Goal: Check status: Check status

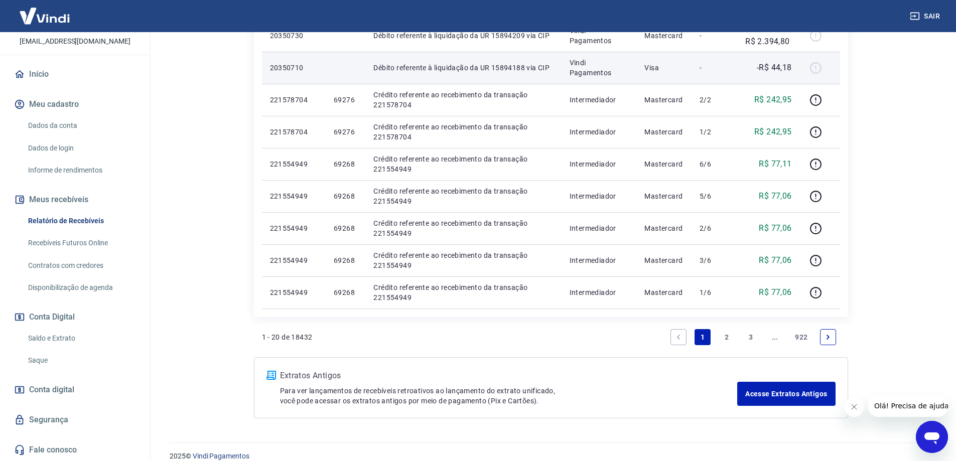
scroll to position [665, 0]
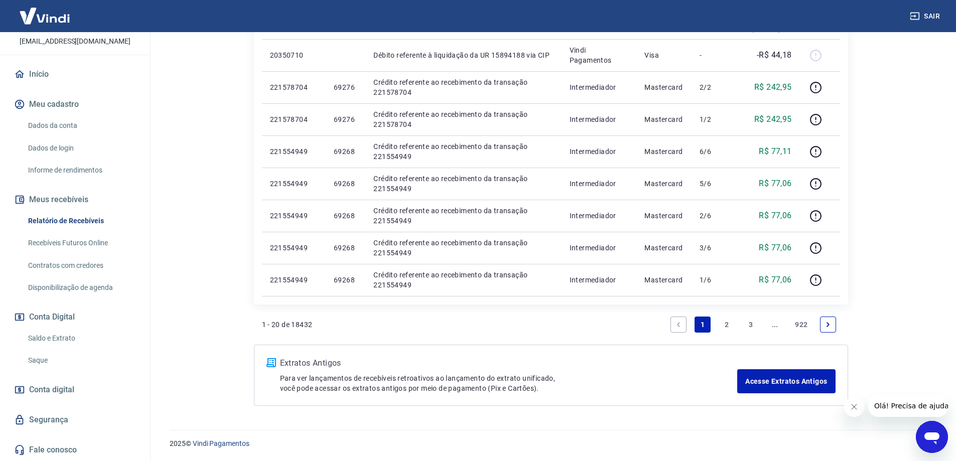
click at [726, 326] on link "2" at bounding box center [726, 325] width 16 height 16
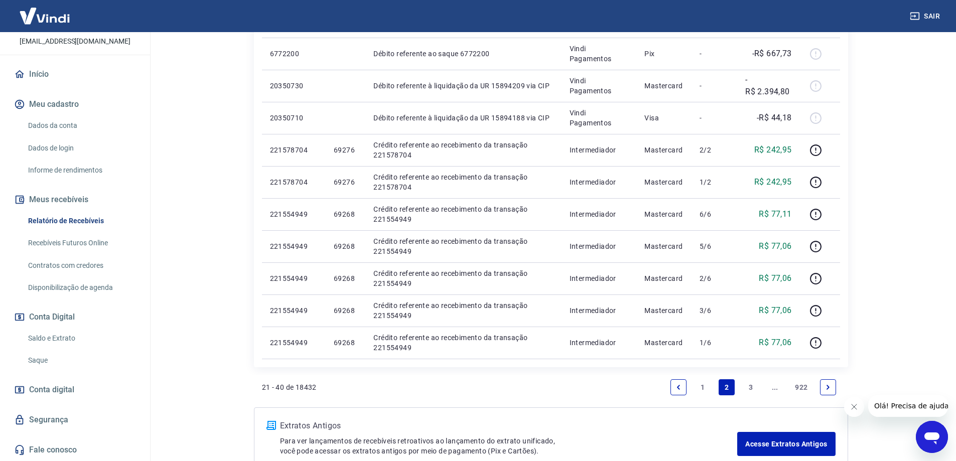
scroll to position [652, 0]
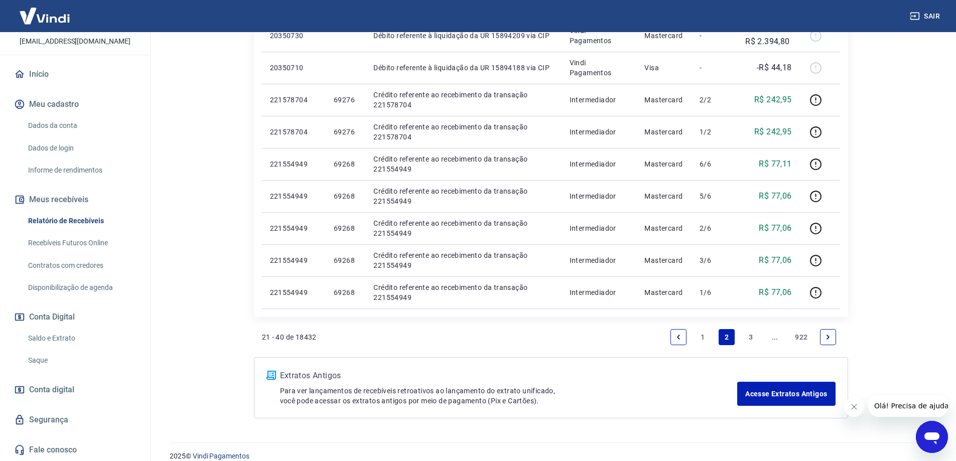
click at [749, 338] on link "3" at bounding box center [750, 337] width 16 height 16
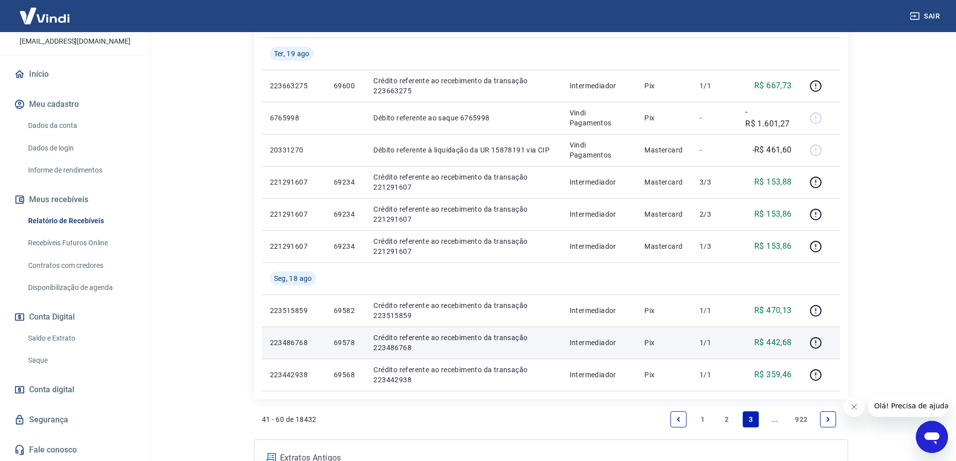
scroll to position [652, 0]
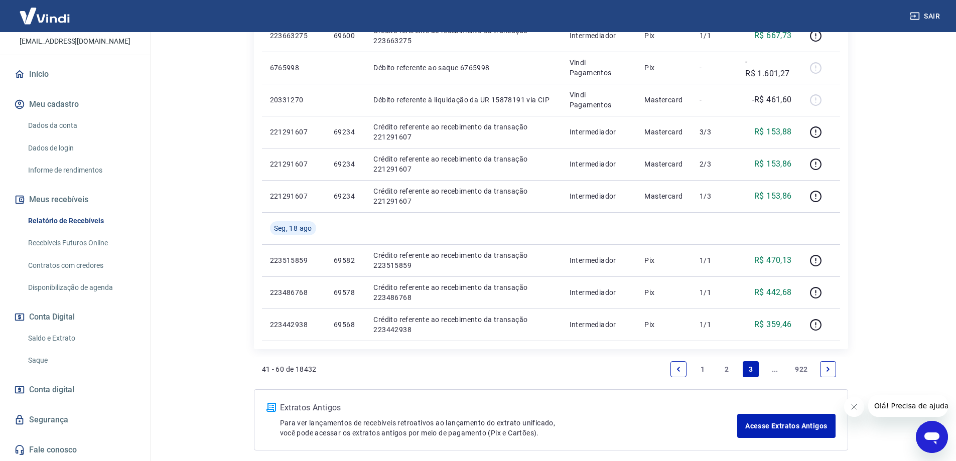
click at [727, 368] on link "2" at bounding box center [726, 369] width 16 height 16
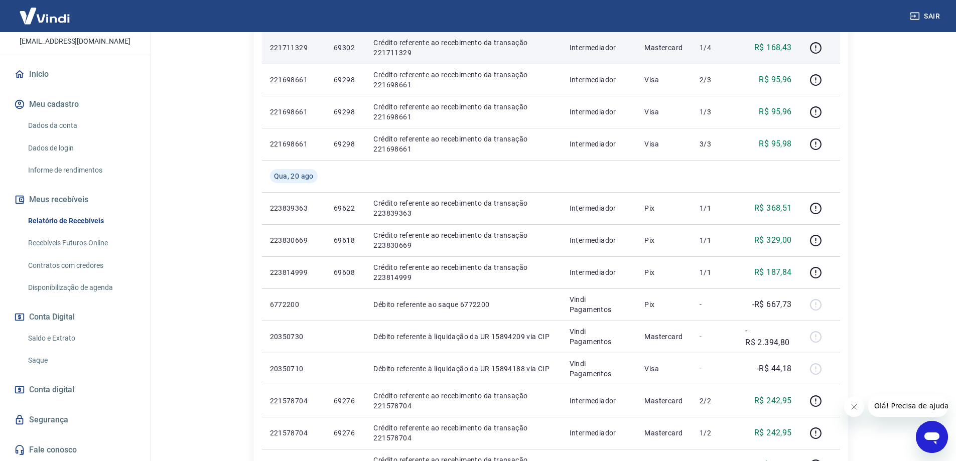
scroll to position [401, 0]
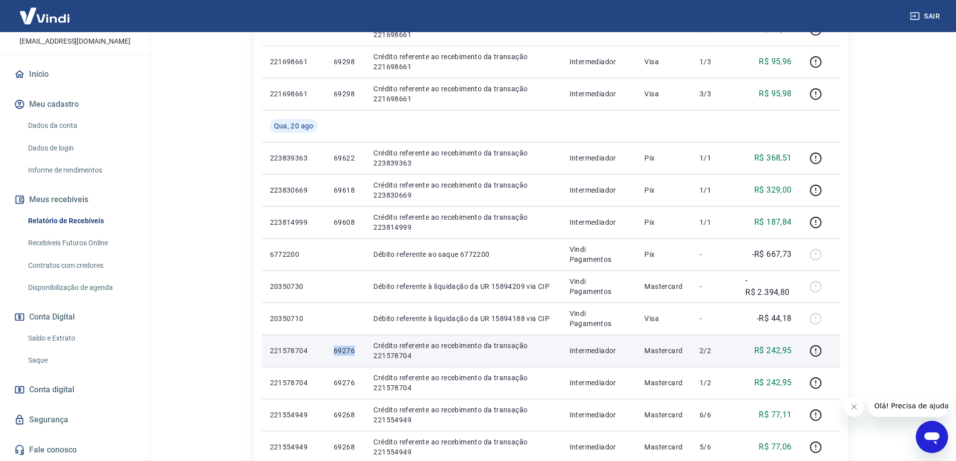
drag, startPoint x: 329, startPoint y: 353, endPoint x: 353, endPoint y: 360, distance: 24.6
click at [353, 360] on td "69276" at bounding box center [346, 351] width 40 height 32
copy p "69276"
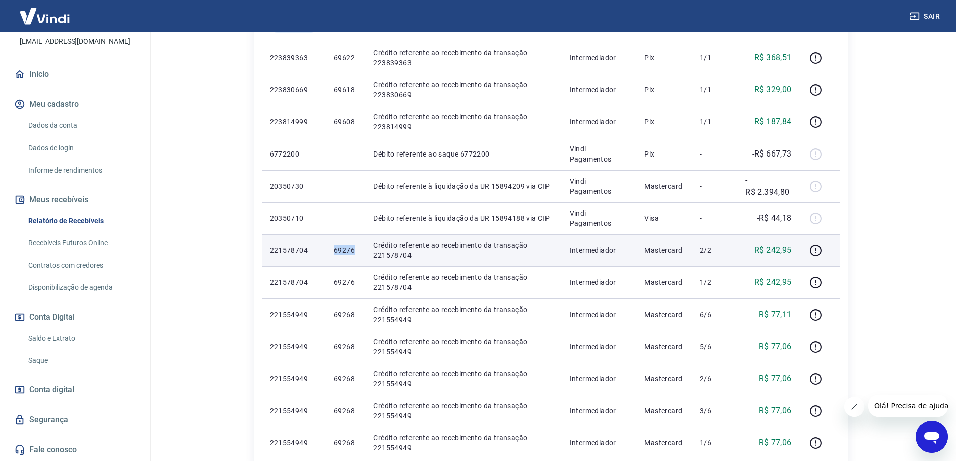
scroll to position [552, 0]
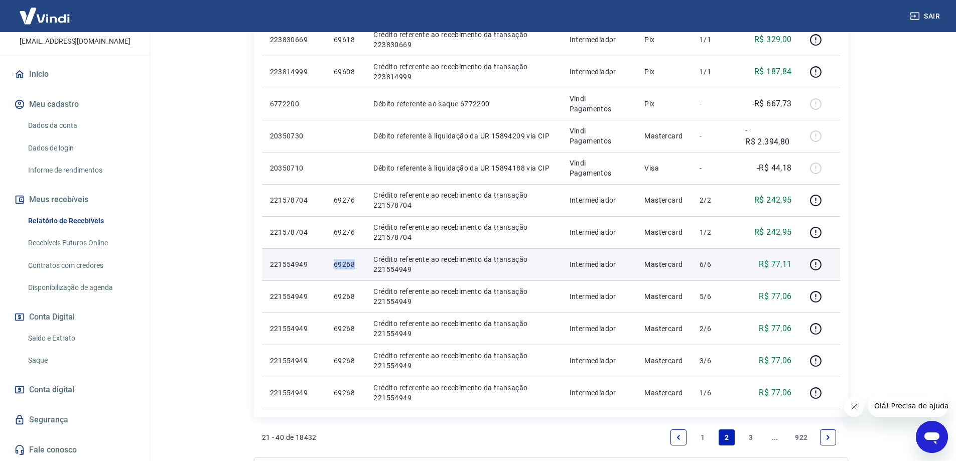
drag, startPoint x: 325, startPoint y: 266, endPoint x: 357, endPoint y: 266, distance: 31.6
click at [357, 266] on td "69268" at bounding box center [346, 264] width 40 height 32
copy p "69268"
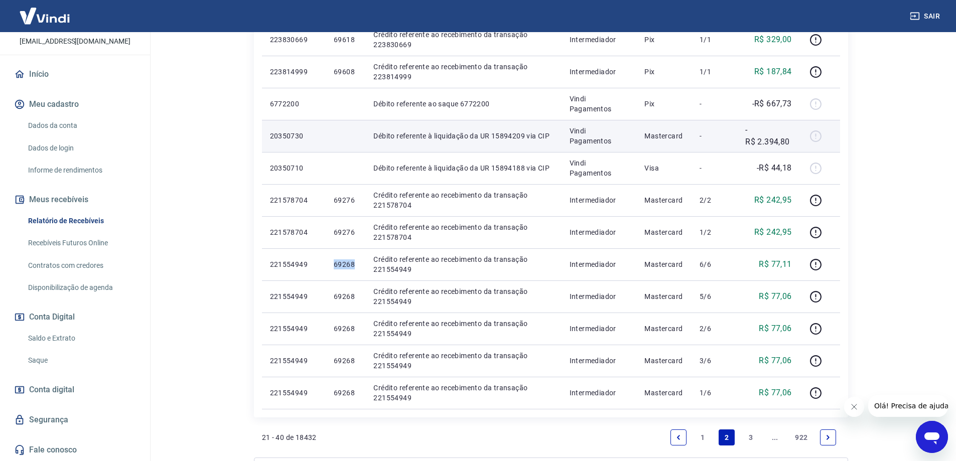
scroll to position [602, 0]
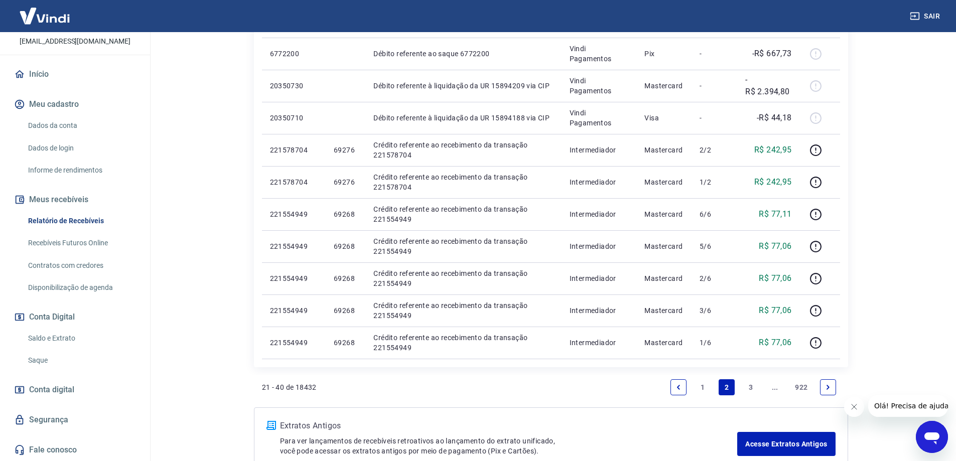
click at [745, 390] on link "3" at bounding box center [750, 387] width 16 height 16
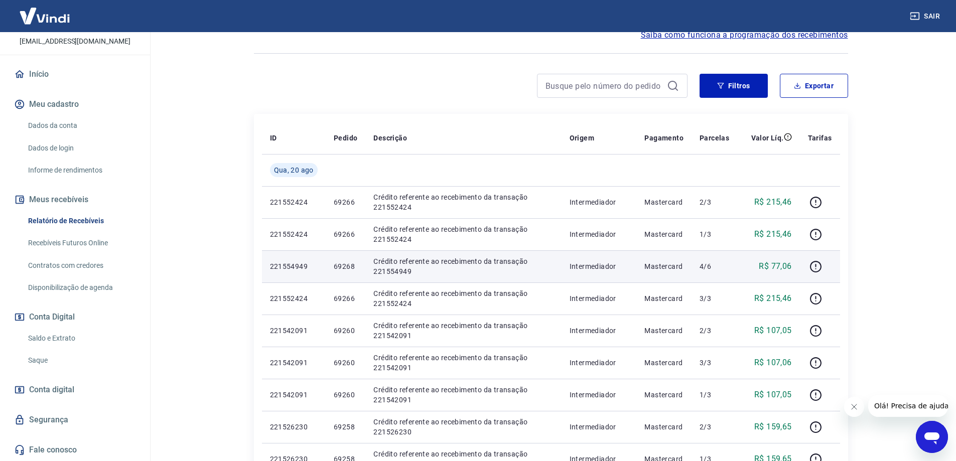
scroll to position [150, 0]
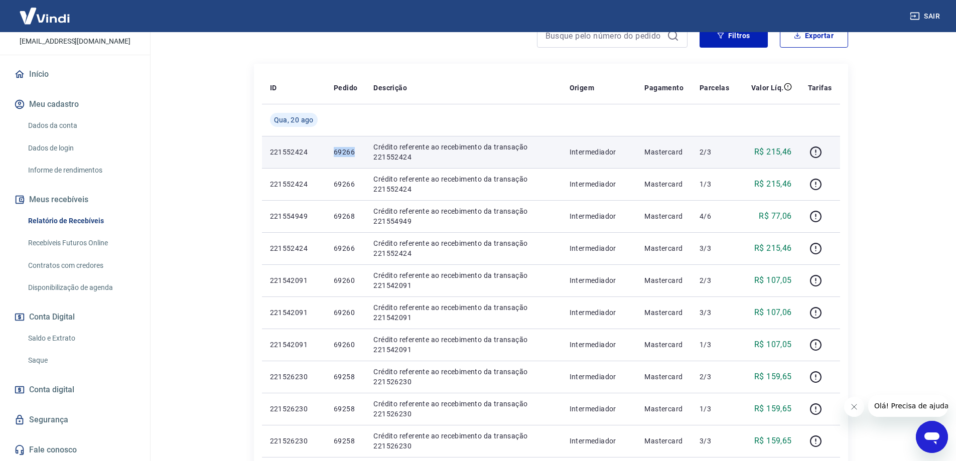
drag, startPoint x: 334, startPoint y: 154, endPoint x: 353, endPoint y: 157, distance: 19.9
click at [353, 157] on td "69266" at bounding box center [346, 152] width 40 height 32
copy p "69266"
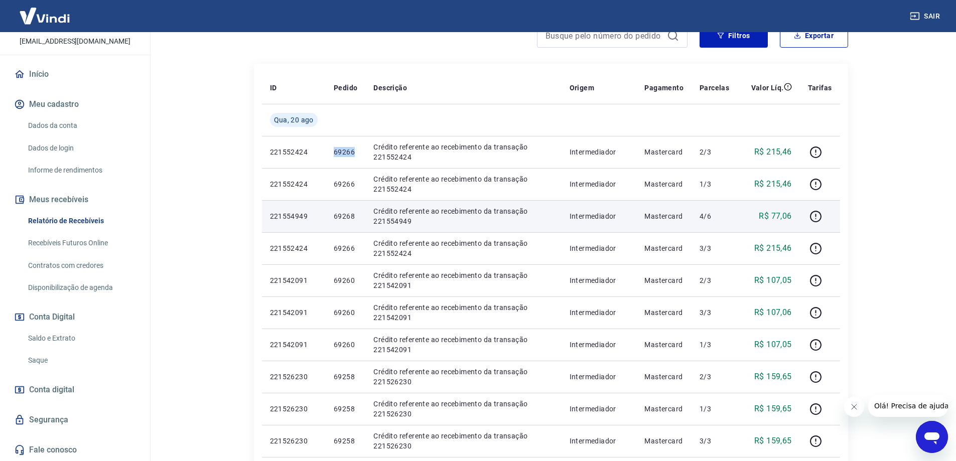
scroll to position [201, 0]
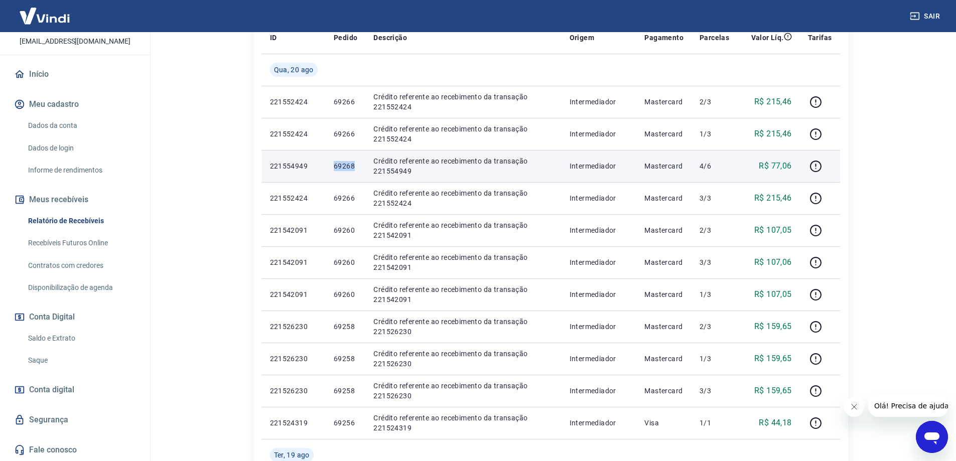
drag, startPoint x: 332, startPoint y: 168, endPoint x: 362, endPoint y: 167, distance: 29.6
click at [362, 167] on td "69268" at bounding box center [346, 166] width 40 height 32
copy p "69268"
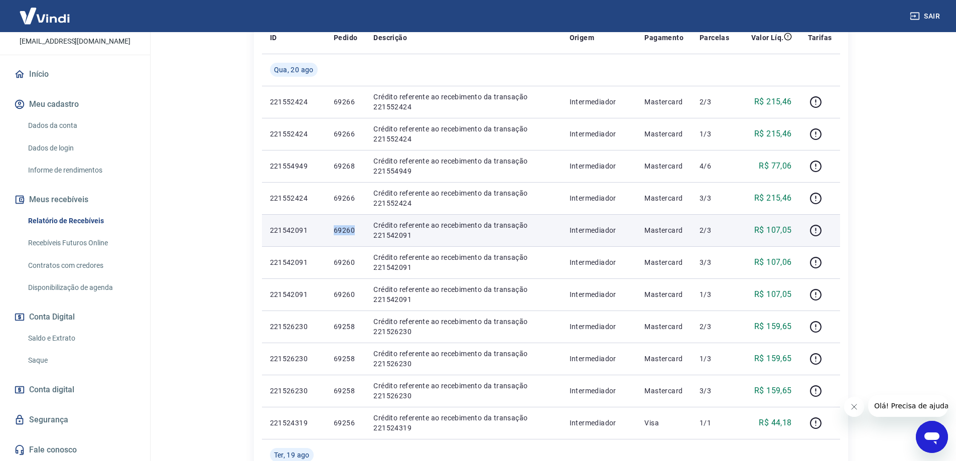
drag, startPoint x: 329, startPoint y: 232, endPoint x: 356, endPoint y: 233, distance: 26.6
click at [356, 233] on td "69260" at bounding box center [346, 230] width 40 height 32
copy p "69260"
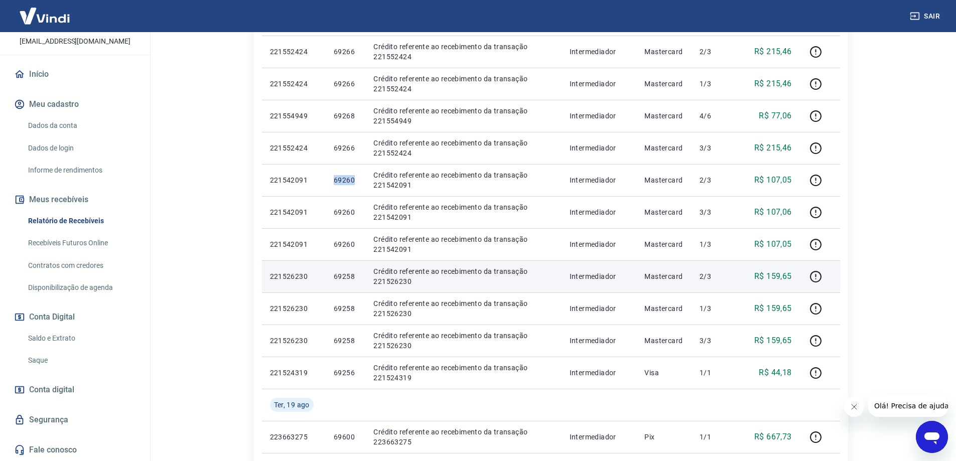
scroll to position [301, 0]
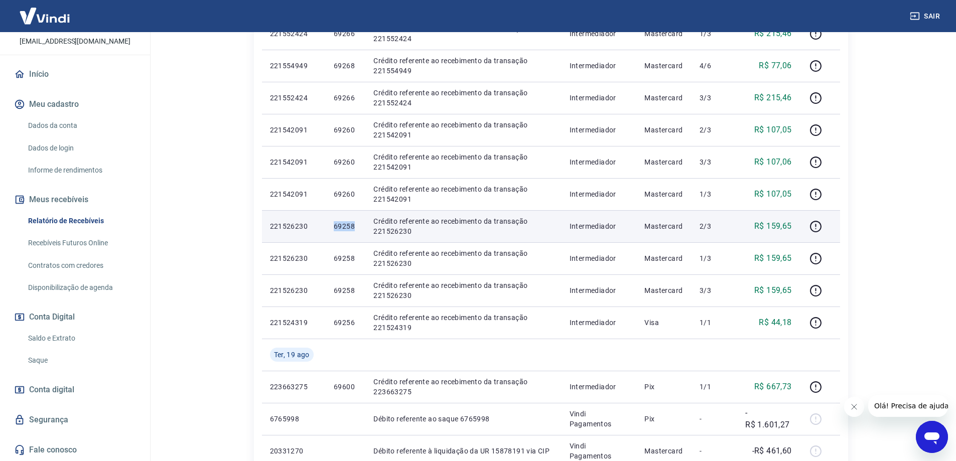
drag, startPoint x: 324, startPoint y: 229, endPoint x: 353, endPoint y: 229, distance: 28.6
click at [353, 229] on tr "221526230 69258 Crédito referente ao recebimento da transação 221526230 Interme…" at bounding box center [551, 226] width 578 height 32
copy tr "69258"
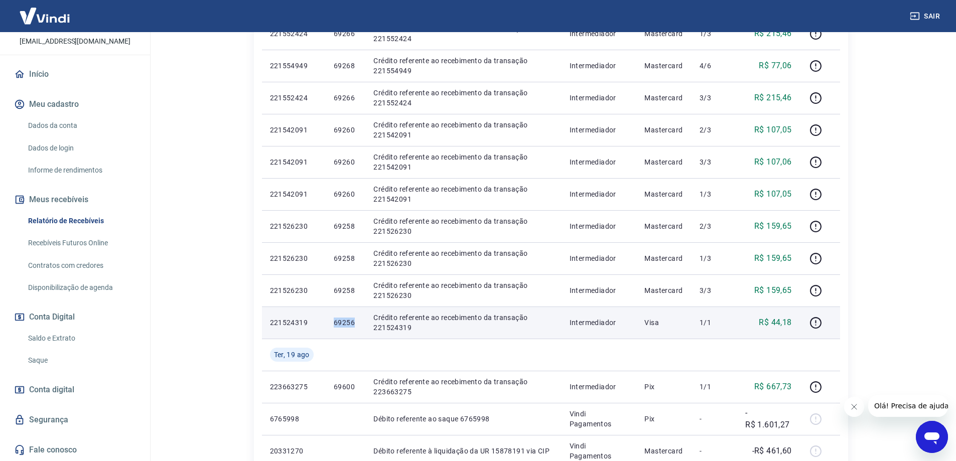
drag, startPoint x: 329, startPoint y: 326, endPoint x: 358, endPoint y: 327, distance: 29.6
click at [358, 327] on td "69256" at bounding box center [346, 322] width 40 height 32
copy p "69256"
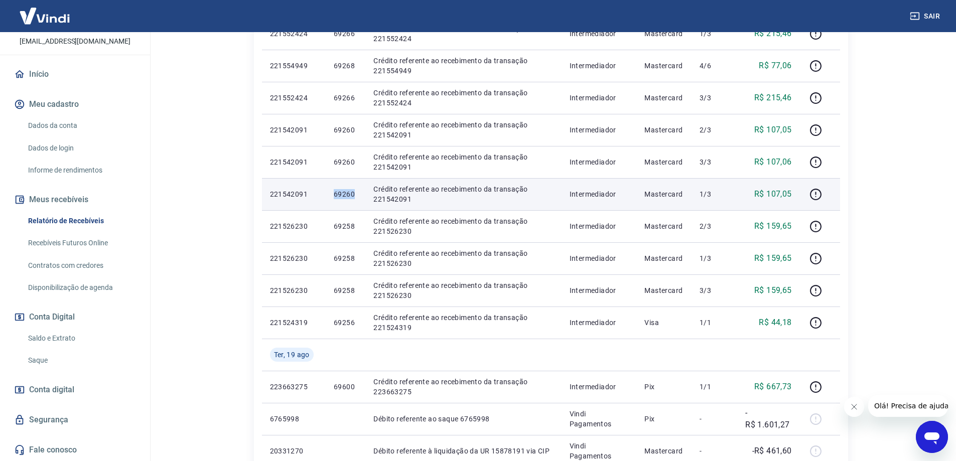
drag, startPoint x: 331, startPoint y: 193, endPoint x: 352, endPoint y: 196, distance: 21.3
click at [352, 196] on td "69260" at bounding box center [346, 194] width 40 height 32
copy p "69260"
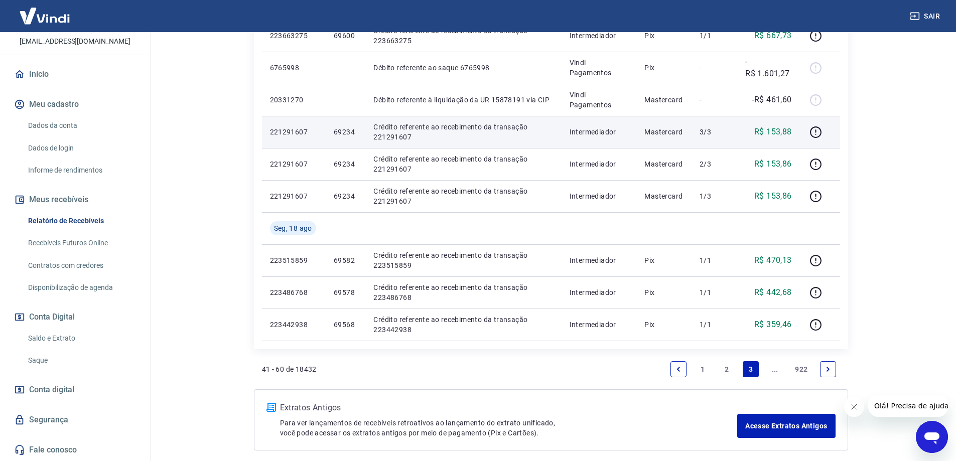
scroll to position [697, 0]
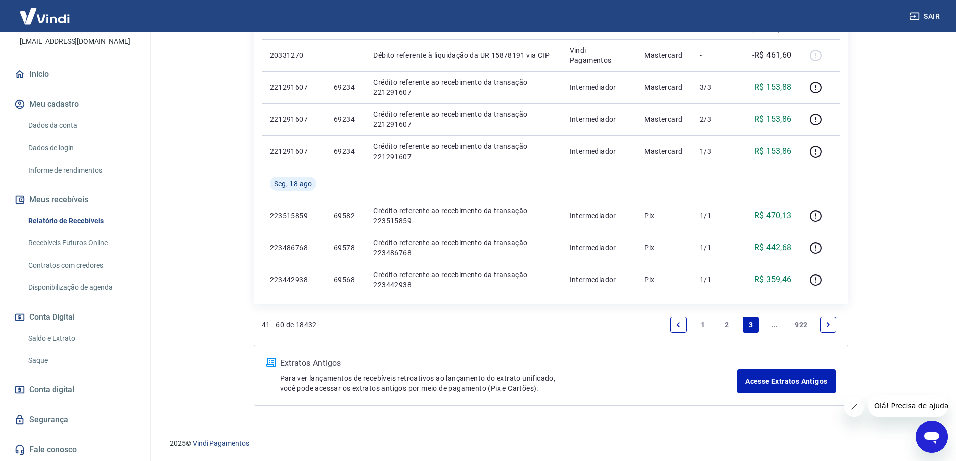
click at [724, 325] on link "2" at bounding box center [726, 325] width 16 height 16
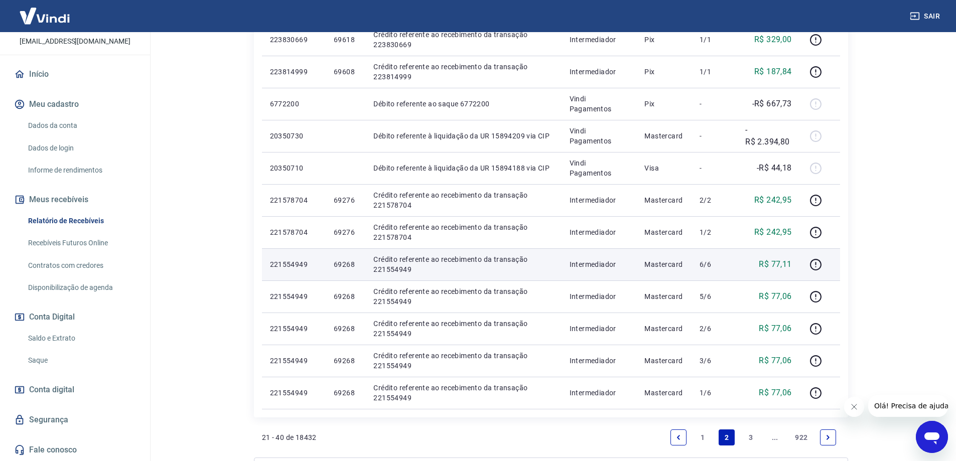
scroll to position [602, 0]
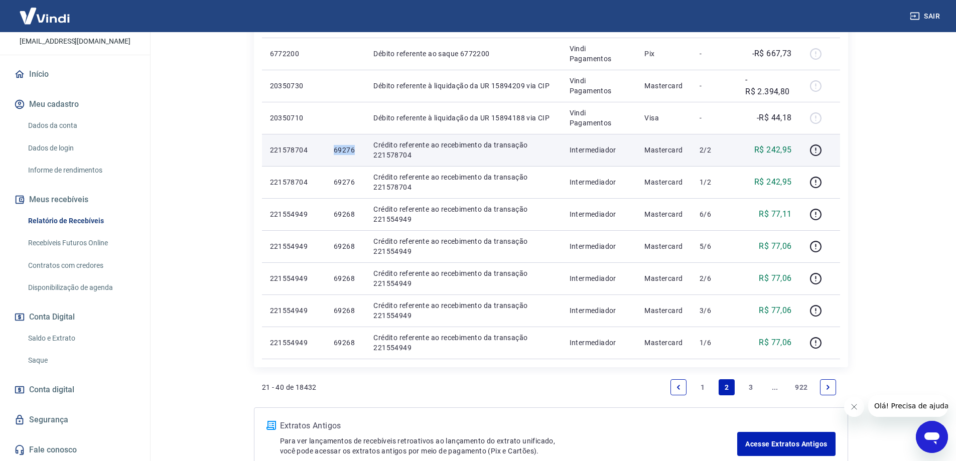
drag, startPoint x: 330, startPoint y: 152, endPoint x: 356, endPoint y: 152, distance: 26.1
click at [356, 152] on td "69276" at bounding box center [346, 150] width 40 height 32
copy p "69276"
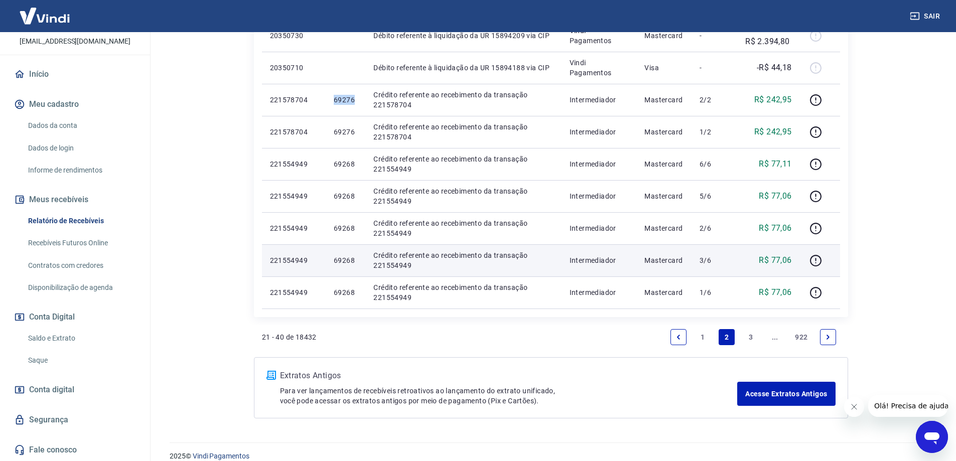
scroll to position [665, 0]
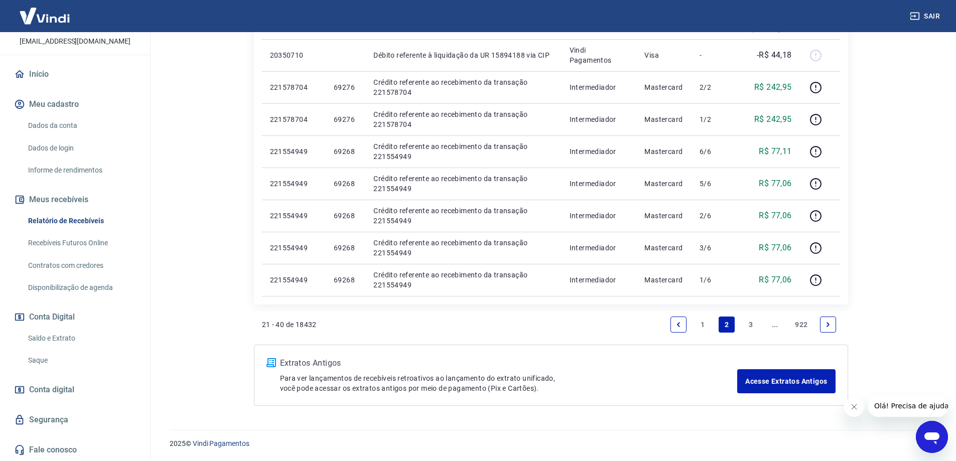
click at [702, 328] on link "1" at bounding box center [702, 325] width 16 height 16
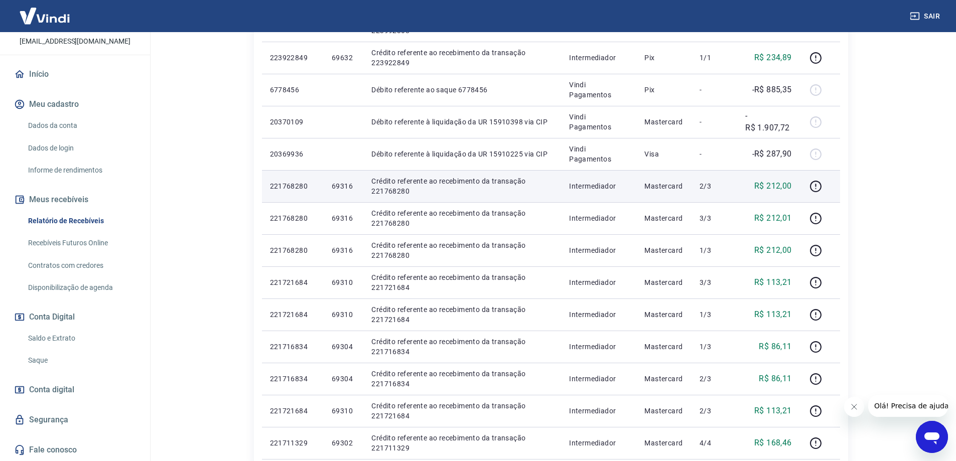
scroll to position [552, 0]
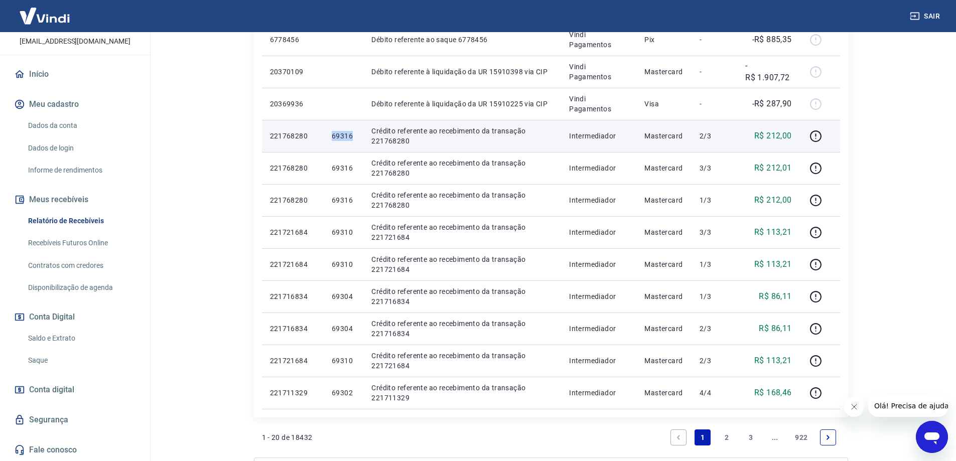
drag, startPoint x: 323, startPoint y: 137, endPoint x: 353, endPoint y: 136, distance: 30.1
click at [353, 136] on tr "221768280 69316 Crédito referente ao recebimento da transação 221768280 Interme…" at bounding box center [551, 136] width 578 height 32
copy tr "69316"
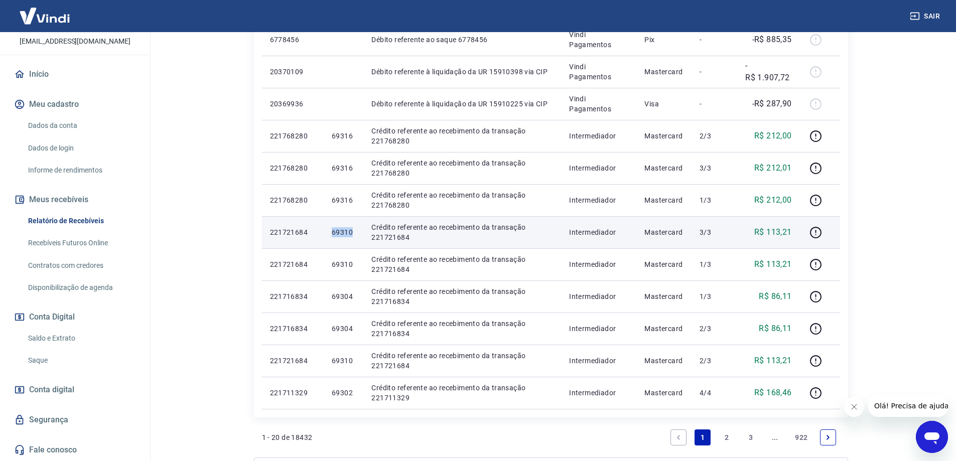
drag, startPoint x: 325, startPoint y: 236, endPoint x: 353, endPoint y: 238, distance: 28.1
click at [353, 238] on td "69310" at bounding box center [344, 232] width 40 height 32
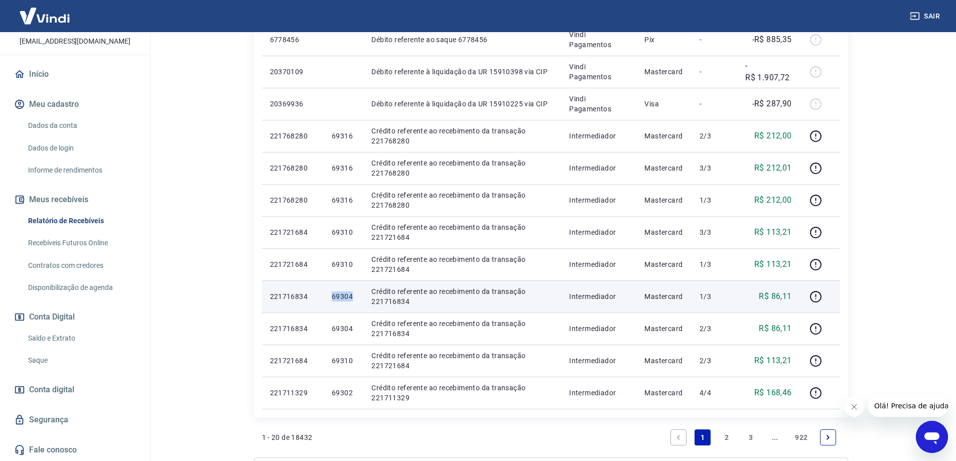
drag, startPoint x: 330, startPoint y: 296, endPoint x: 353, endPoint y: 296, distance: 23.1
click at [353, 296] on td "69304" at bounding box center [344, 296] width 40 height 32
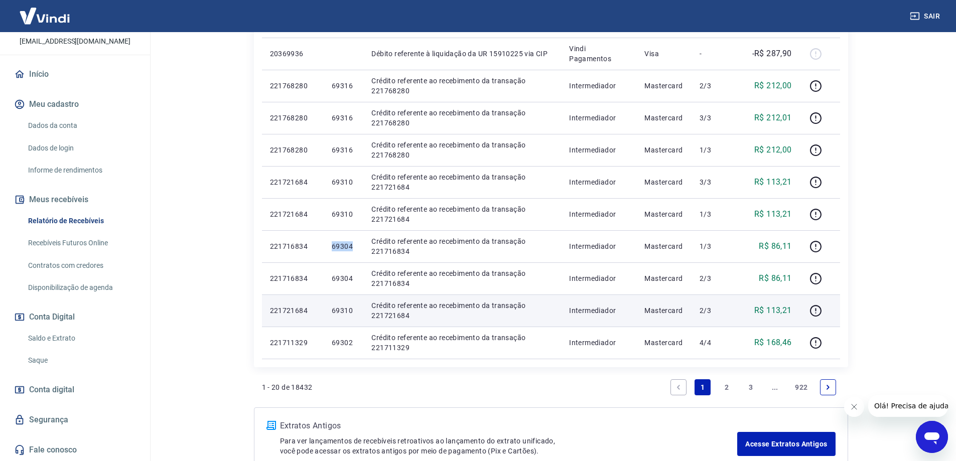
scroll to position [652, 0]
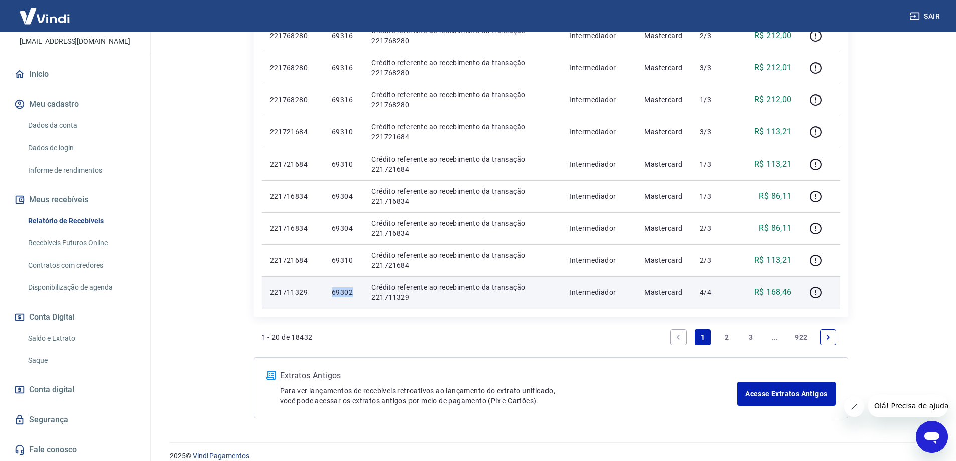
drag, startPoint x: 331, startPoint y: 292, endPoint x: 354, endPoint y: 292, distance: 23.1
click at [354, 292] on td "69302" at bounding box center [344, 292] width 40 height 32
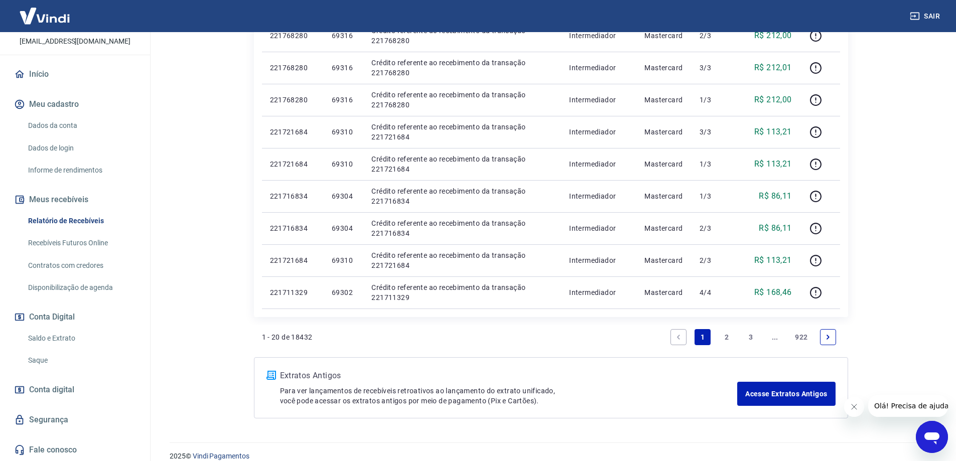
click at [726, 336] on link "2" at bounding box center [726, 337] width 16 height 16
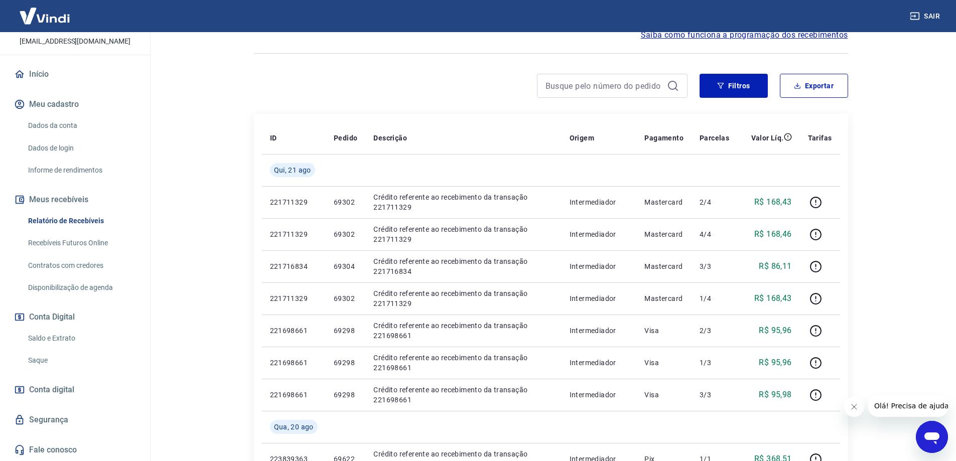
scroll to position [150, 0]
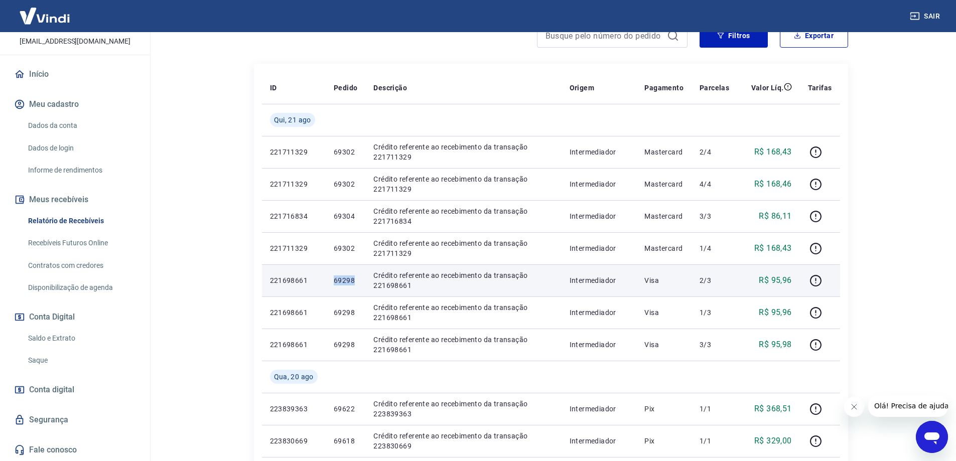
drag, startPoint x: 328, startPoint y: 287, endPoint x: 354, endPoint y: 286, distance: 26.1
click at [354, 286] on td "69298" at bounding box center [346, 280] width 40 height 32
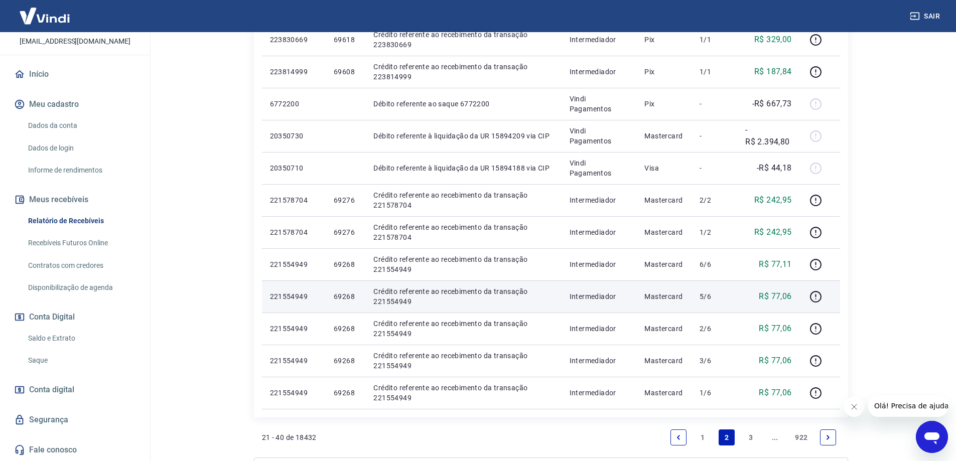
scroll to position [665, 0]
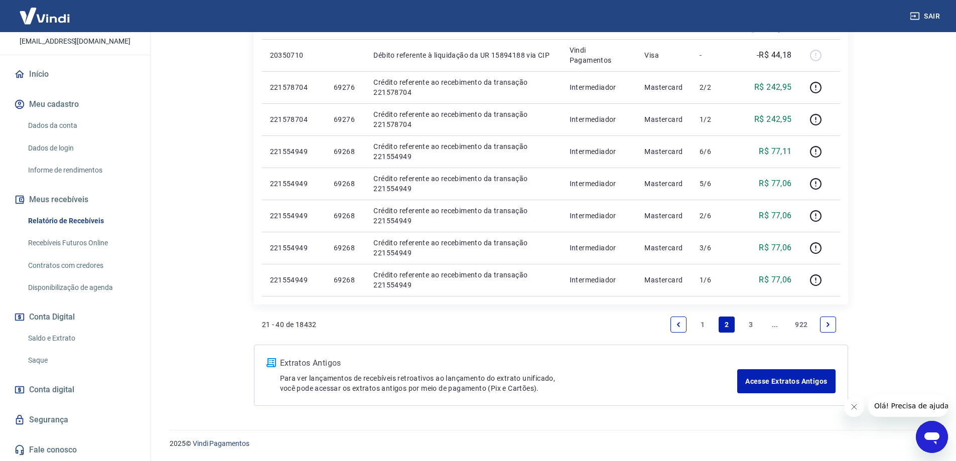
click at [699, 325] on link "1" at bounding box center [702, 325] width 16 height 16
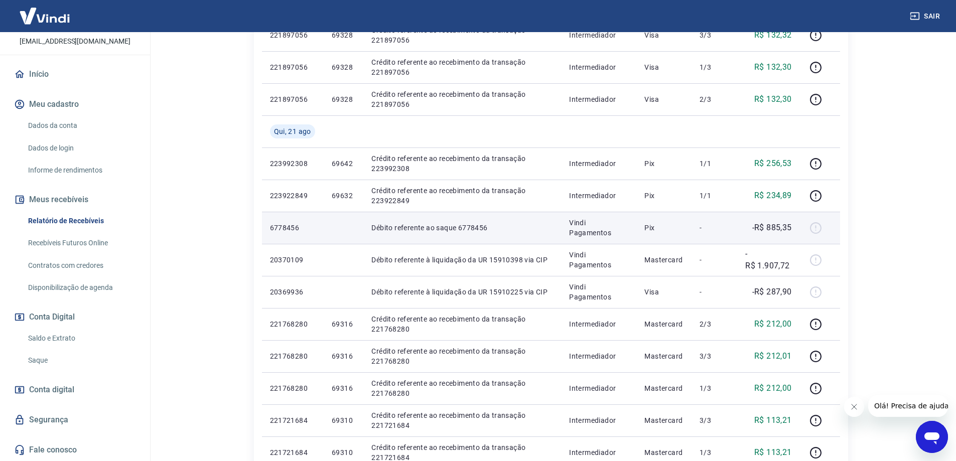
scroll to position [263, 0]
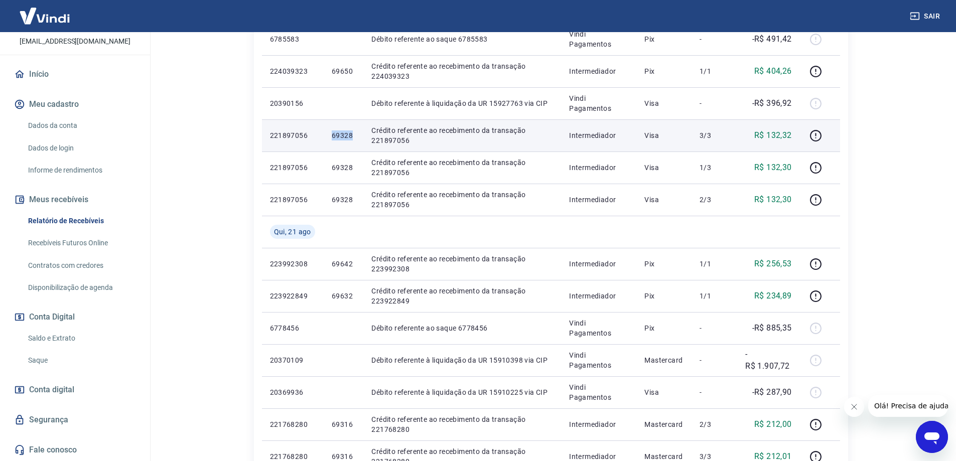
drag, startPoint x: 327, startPoint y: 135, endPoint x: 354, endPoint y: 135, distance: 27.6
click at [354, 135] on td "69328" at bounding box center [344, 135] width 40 height 32
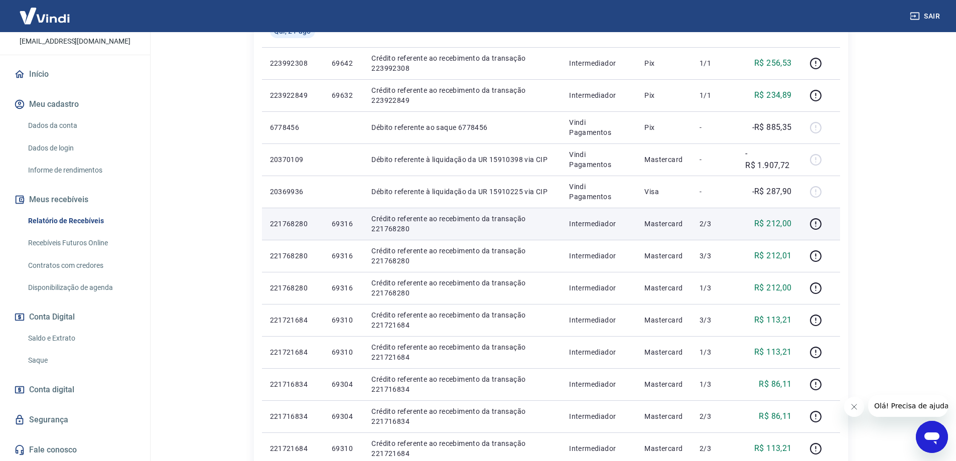
scroll to position [414, 0]
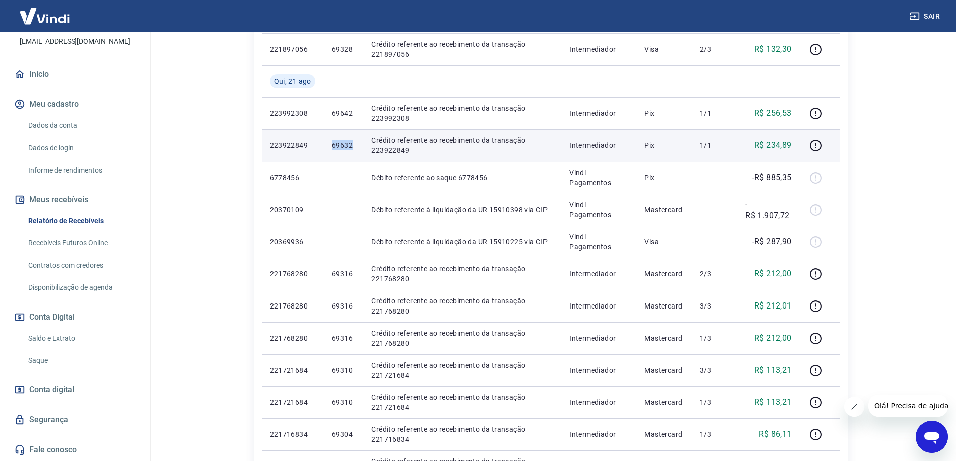
drag, startPoint x: 328, startPoint y: 147, endPoint x: 353, endPoint y: 147, distance: 25.1
click at [353, 147] on td "69632" at bounding box center [344, 145] width 40 height 32
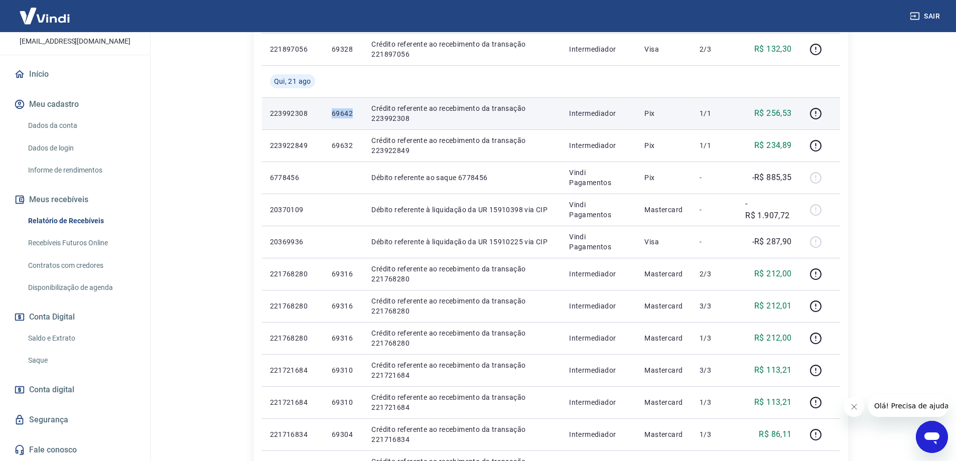
drag, startPoint x: 326, startPoint y: 118, endPoint x: 353, endPoint y: 117, distance: 27.6
click at [353, 117] on td "69642" at bounding box center [344, 113] width 40 height 32
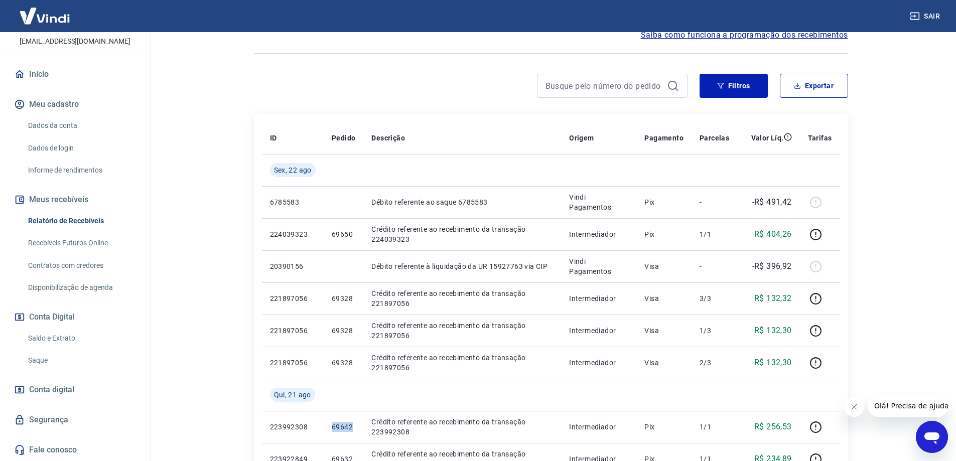
scroll to position [0, 0]
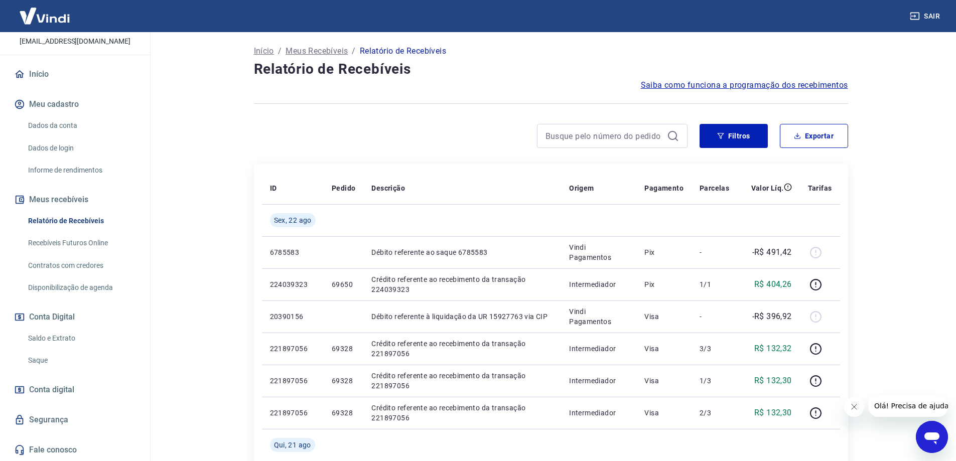
scroll to position [100, 0]
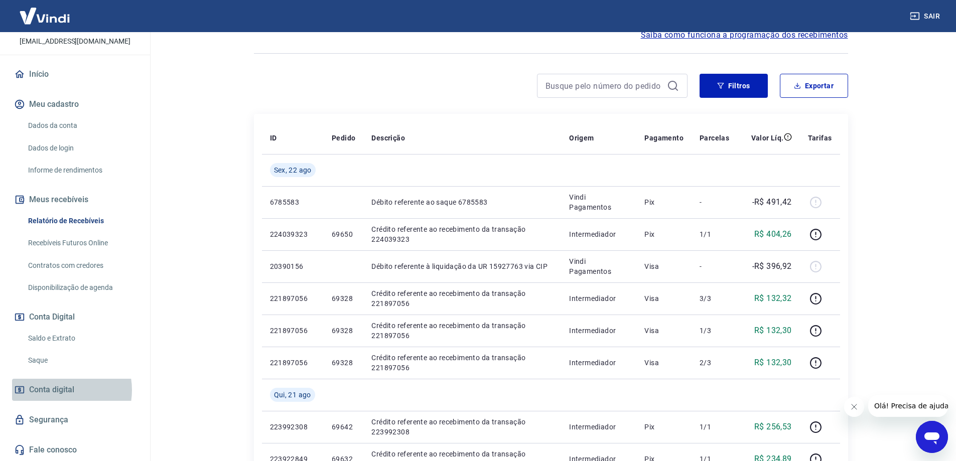
click at [59, 390] on span "Conta digital" at bounding box center [51, 390] width 45 height 14
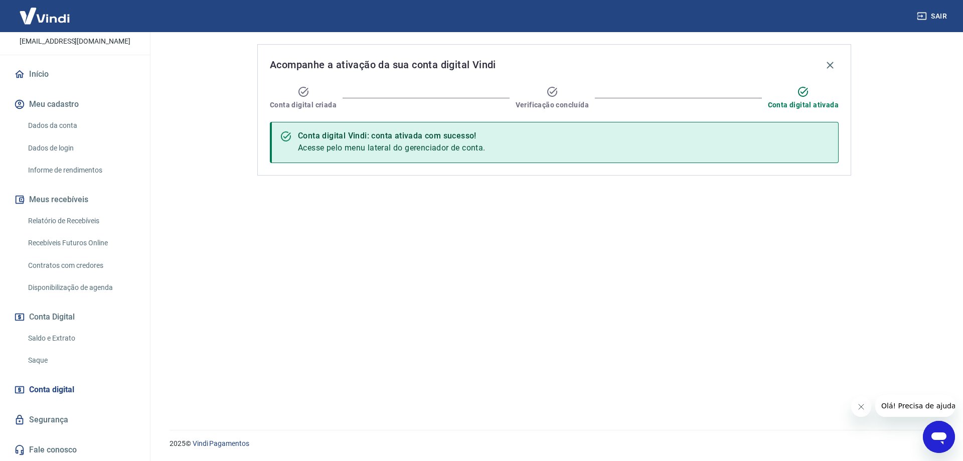
click at [53, 334] on link "Saldo e Extrato" at bounding box center [81, 338] width 114 height 21
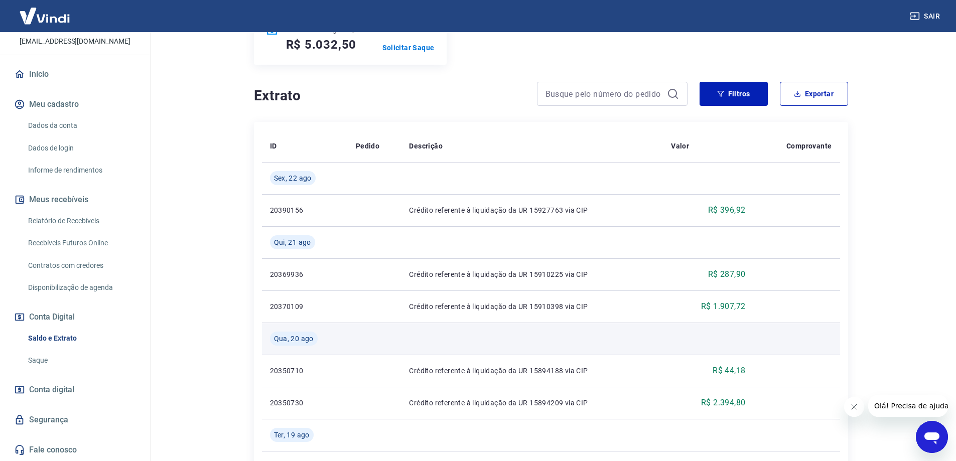
scroll to position [100, 0]
